Goal: Task Accomplishment & Management: Use online tool/utility

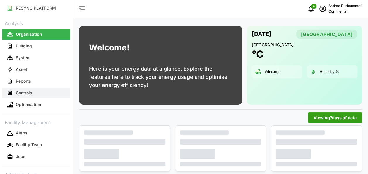
click at [32, 93] on button "Controls" at bounding box center [36, 93] width 68 height 11
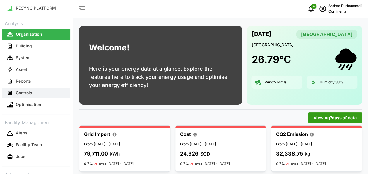
click at [27, 91] on p "Controls" at bounding box center [24, 93] width 16 height 6
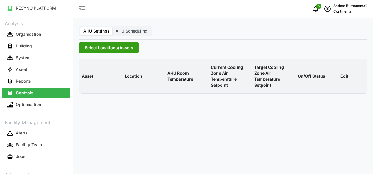
click at [114, 47] on span "Select Locations/Assets" at bounding box center [109, 48] width 48 height 10
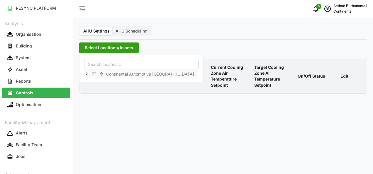
click at [85, 74] on icon at bounding box center [86, 74] width 5 height 5
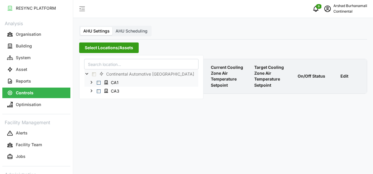
click at [99, 82] on span "Select CA1" at bounding box center [99, 83] width 4 height 4
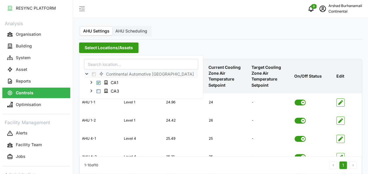
click at [261, 74] on p "Target Cooling Zone Air Temperature Setpoint" at bounding box center [271, 76] width 40 height 33
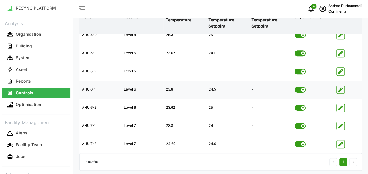
scroll to position [124, 0]
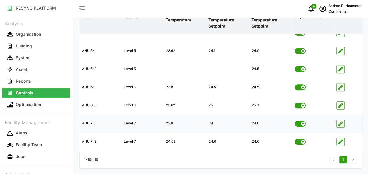
click at [342, 122] on icon "button" at bounding box center [341, 123] width 5 height 5
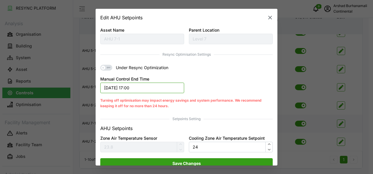
click at [145, 89] on button "02/09/2025 17:00" at bounding box center [142, 88] width 84 height 11
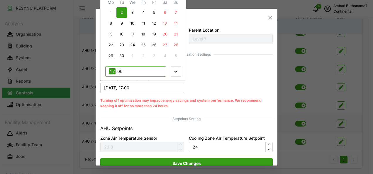
click at [113, 70] on input "17" at bounding box center [112, 71] width 6 height 6
type input "16"
click at [174, 68] on span "button" at bounding box center [176, 72] width 10 height 10
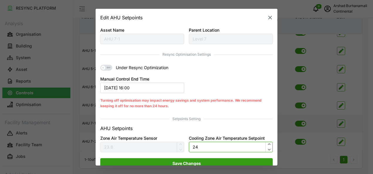
click at [210, 152] on input "24" at bounding box center [231, 147] width 84 height 11
type input "24.5"
click at [217, 160] on span "Save Changes" at bounding box center [186, 163] width 161 height 10
